Goal: Information Seeking & Learning: Compare options

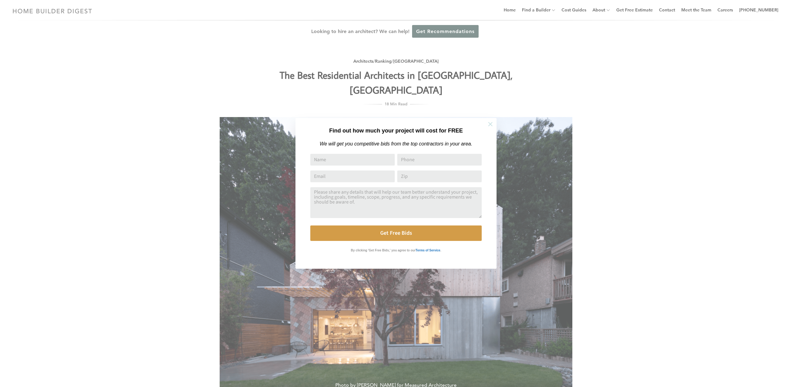
click at [490, 124] on icon at bounding box center [490, 124] width 4 height 4
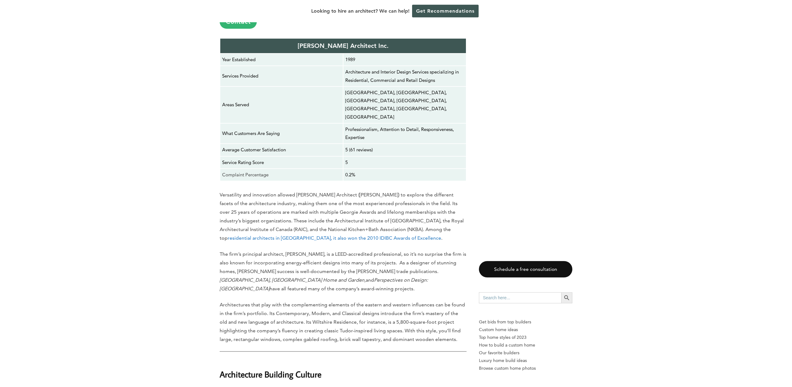
scroll to position [1117, 0]
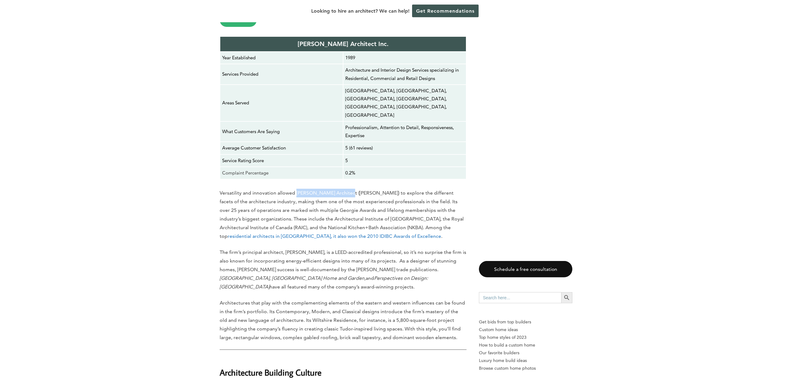
drag, startPoint x: 296, startPoint y: 150, endPoint x: 349, endPoint y: 150, distance: 52.9
click at [349, 189] on p "Versatility and innovation allowed [PERSON_NAME] Architect ([PERSON_NAME]) to e…" at bounding box center [343, 215] width 247 height 52
copy p "[PERSON_NAME] Architect"
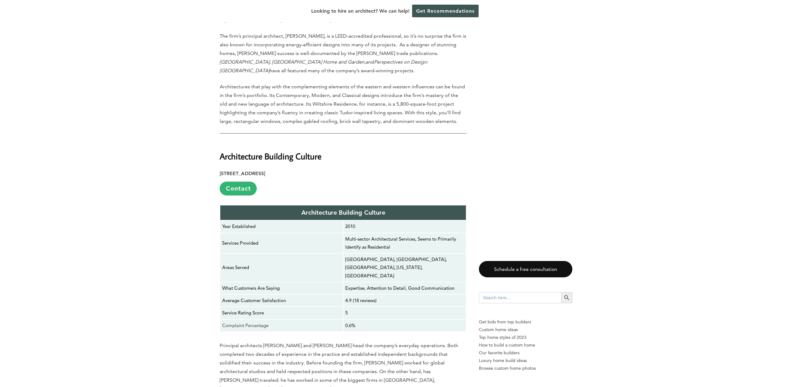
scroll to position [1343, 0]
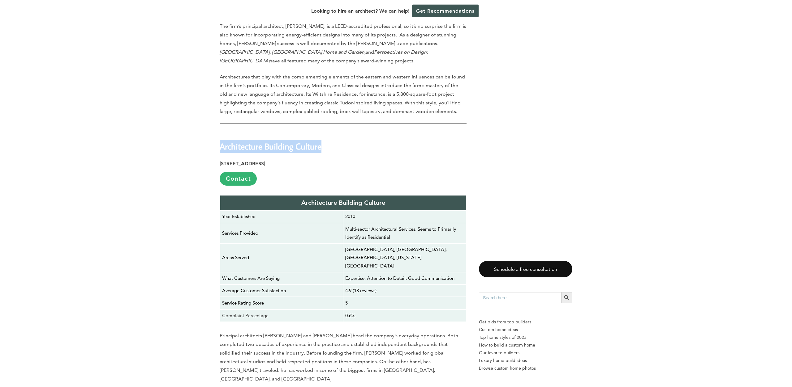
drag, startPoint x: 220, startPoint y: 102, endPoint x: 327, endPoint y: 102, distance: 106.4
click at [321, 141] on strong "Architecture Building Culture" at bounding box center [271, 146] width 102 height 11
copy strong "Architecture Building Culture"
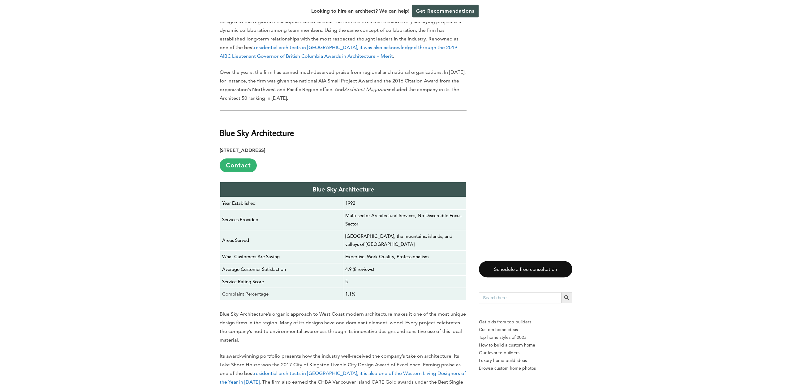
scroll to position [1715, 0]
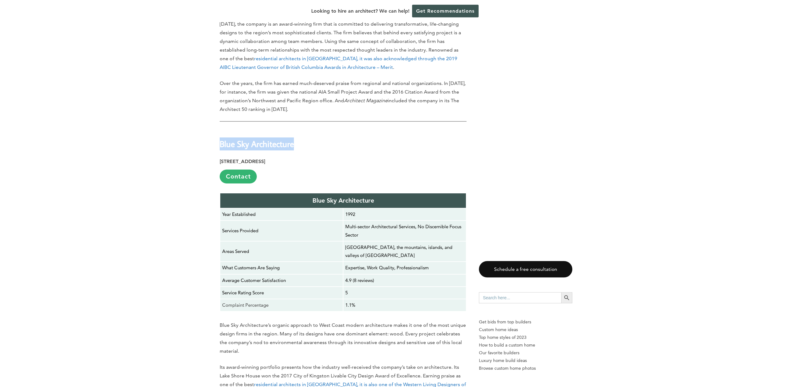
drag, startPoint x: 220, startPoint y: 85, endPoint x: 297, endPoint y: 81, distance: 77.1
click at [294, 139] on strong "Blue Sky Architecture" at bounding box center [257, 144] width 74 height 11
copy strong "Blue Sky Architecture"
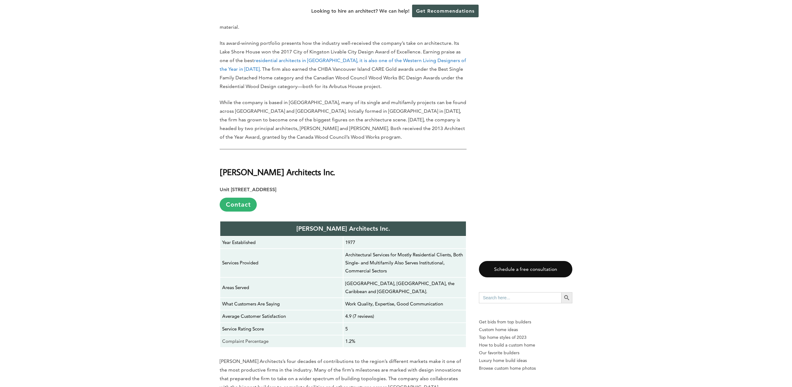
scroll to position [2061, 0]
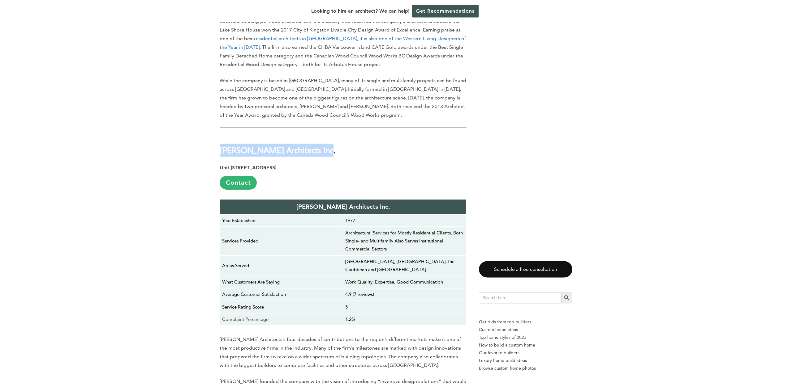
drag, startPoint x: 222, startPoint y: 89, endPoint x: 327, endPoint y: 89, distance: 105.1
click at [327, 145] on strong "[PERSON_NAME] Architects Inc." at bounding box center [277, 150] width 115 height 11
copy strong "[PERSON_NAME] Architects Inc"
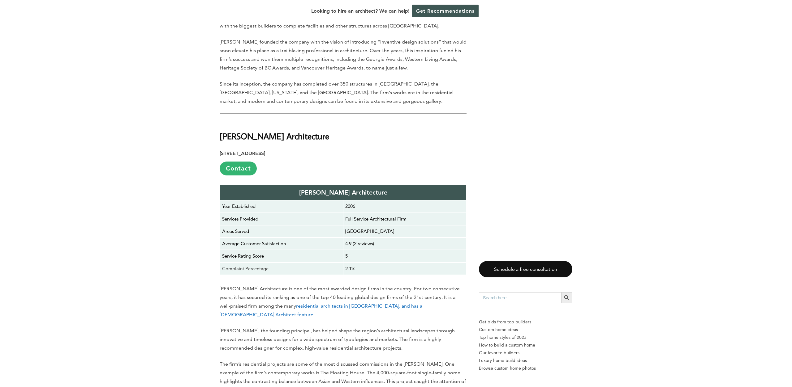
scroll to position [2419, 0]
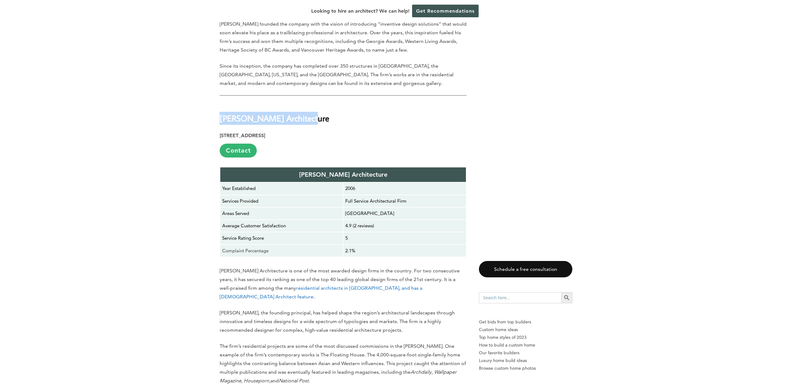
drag, startPoint x: 221, startPoint y: 59, endPoint x: 312, endPoint y: 56, distance: 91.0
click at [312, 103] on h2 "[PERSON_NAME] Architecture" at bounding box center [343, 113] width 247 height 21
copy strong "[PERSON_NAME] Architecture"
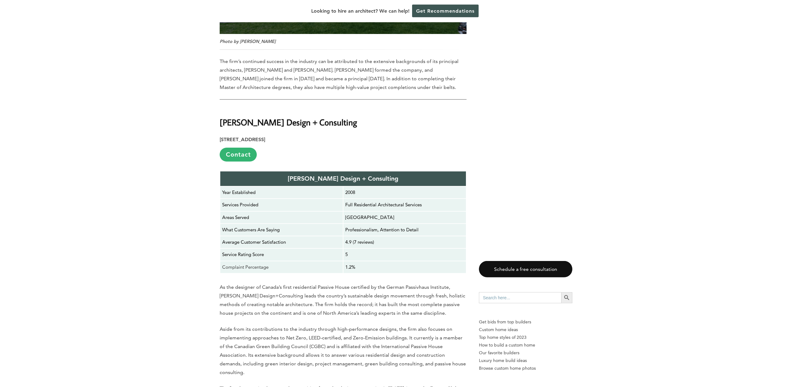
scroll to position [3256, 0]
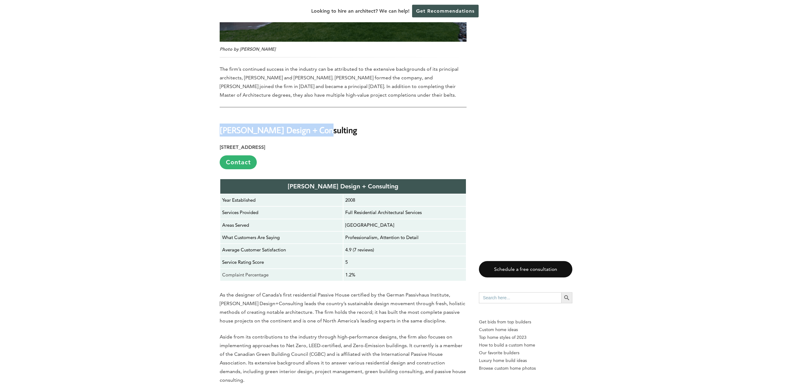
drag, startPoint x: 222, startPoint y: 63, endPoint x: 324, endPoint y: 60, distance: 102.1
click at [324, 125] on strong "[PERSON_NAME] Design + Consulting" at bounding box center [288, 130] width 137 height 11
copy strong "[PERSON_NAME] Design + Consulting"
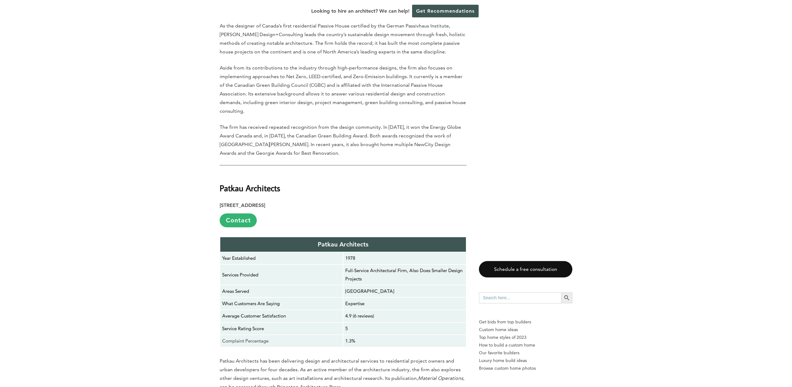
scroll to position [3567, 0]
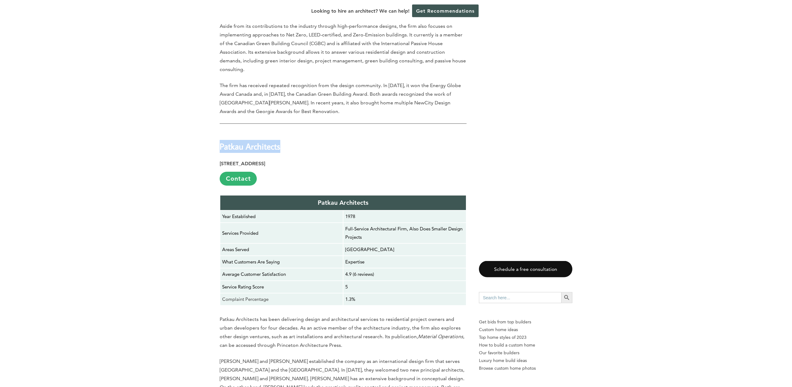
drag, startPoint x: 284, startPoint y: 70, endPoint x: 221, endPoint y: 75, distance: 62.6
click at [221, 131] on h2 "Patkau Architects" at bounding box center [343, 141] width 247 height 21
copy strong "Patkau Architects"
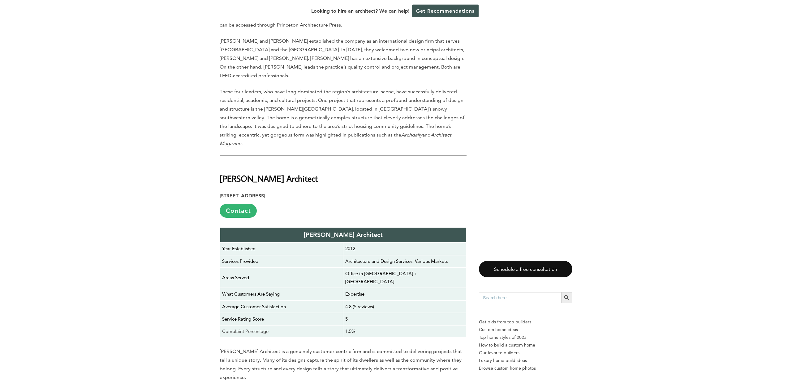
scroll to position [3894, 0]
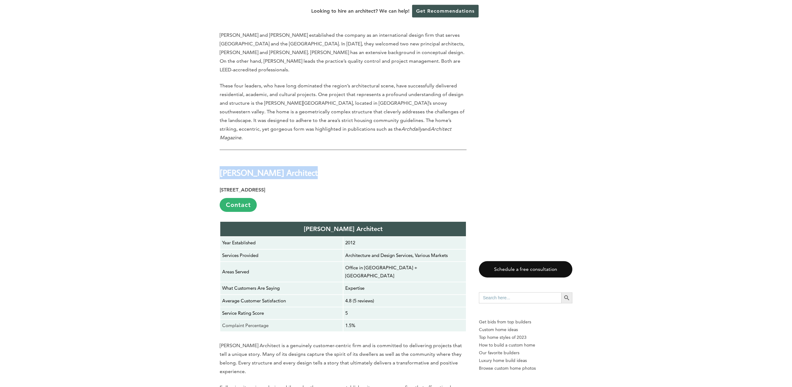
drag, startPoint x: 313, startPoint y: 81, endPoint x: 222, endPoint y: 78, distance: 91.0
click at [222, 158] on h2 "[PERSON_NAME] Architect" at bounding box center [343, 168] width 247 height 21
copy strong "[PERSON_NAME] Architect"
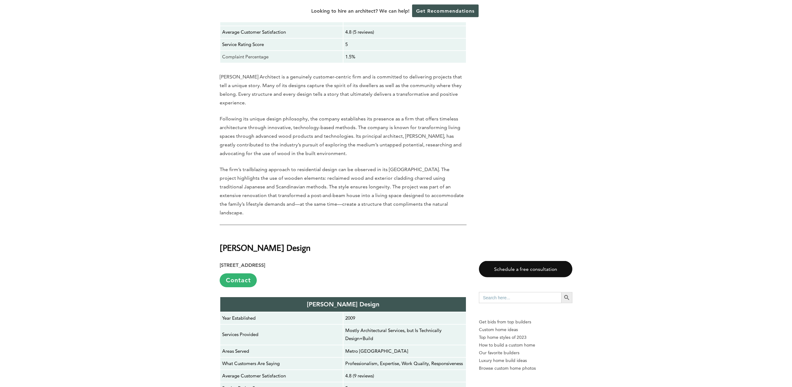
scroll to position [4194, 0]
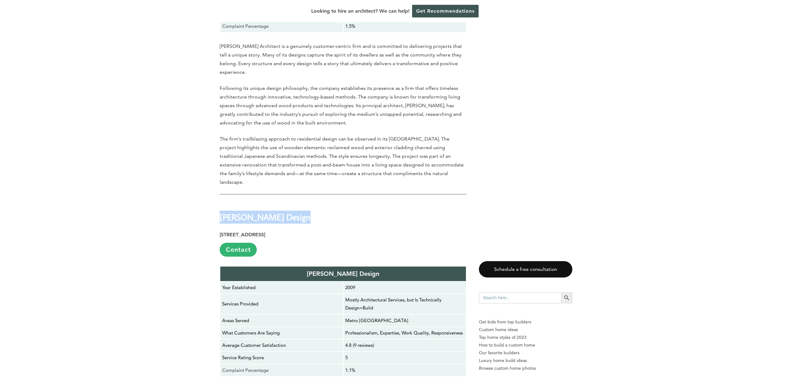
drag, startPoint x: 297, startPoint y: 99, endPoint x: 216, endPoint y: 103, distance: 80.8
copy strong "[PERSON_NAME] Design"
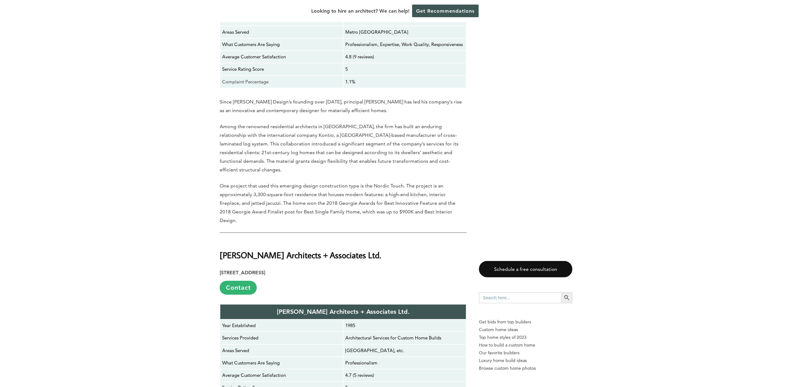
scroll to position [4496, 0]
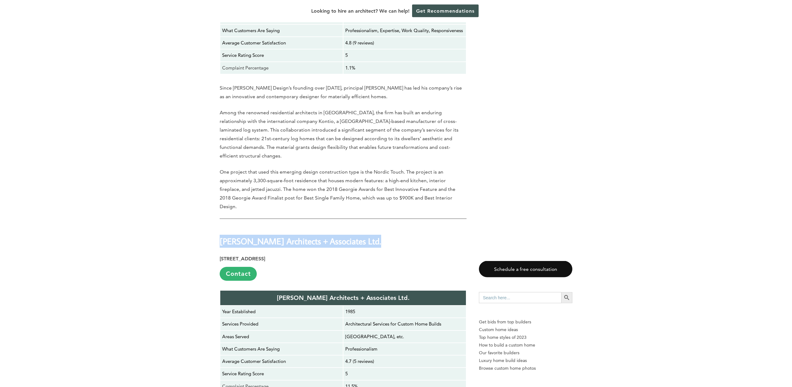
drag, startPoint x: 220, startPoint y: 113, endPoint x: 370, endPoint y: 111, distance: 150.3
click at [370, 236] on strong "[PERSON_NAME] Architects + Associates Ltd." at bounding box center [300, 241] width 161 height 11
copy strong "[PERSON_NAME] Architects + Associates Ltd"
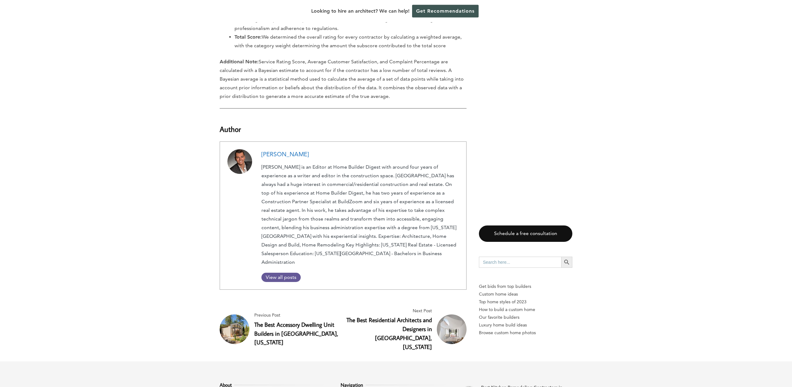
scroll to position [5829, 0]
